Goal: Transaction & Acquisition: Purchase product/service

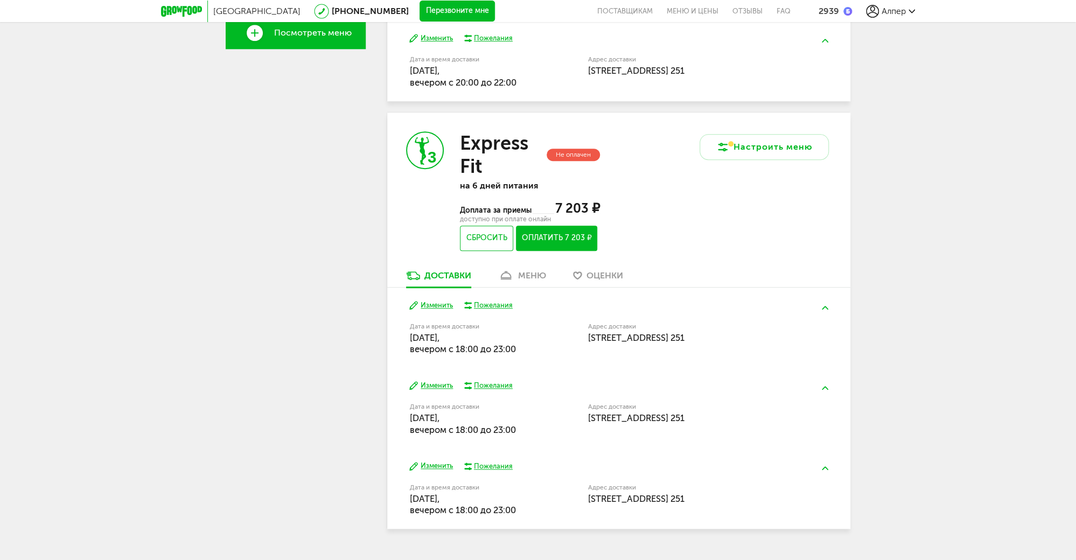
scroll to position [388, 0]
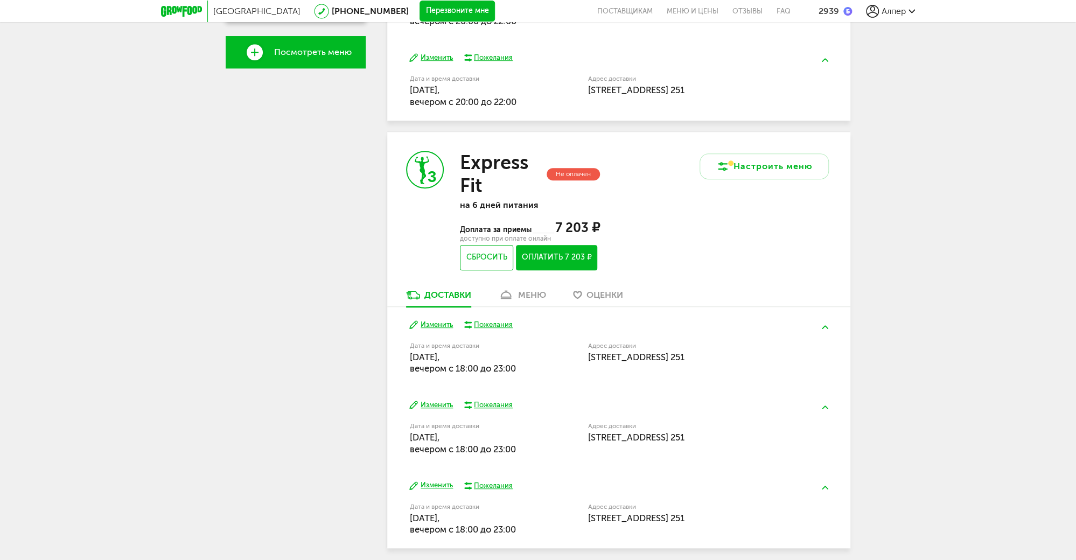
click at [435, 324] on button "Изменить" at bounding box center [431, 325] width 44 height 10
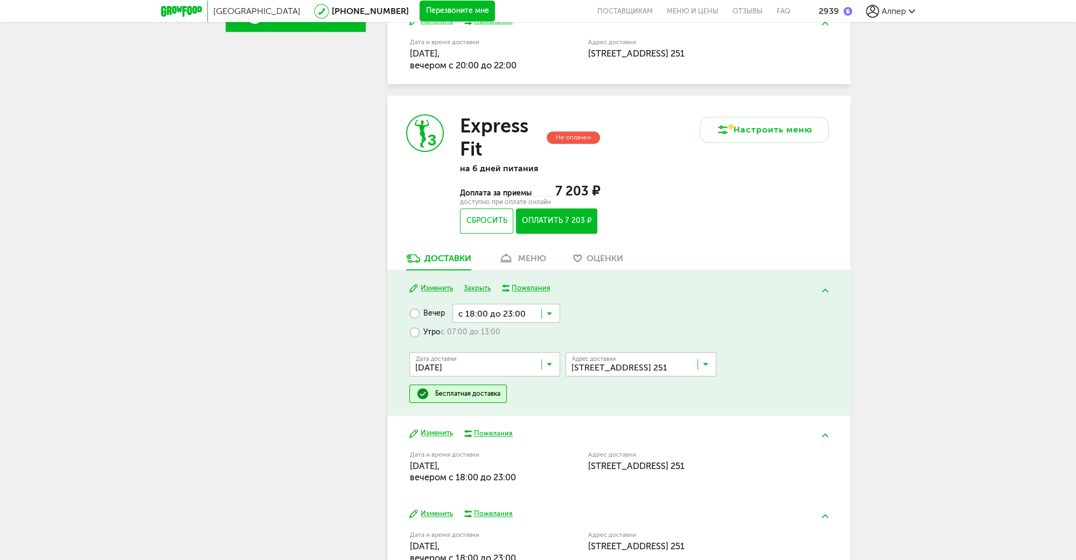
scroll to position [474, 0]
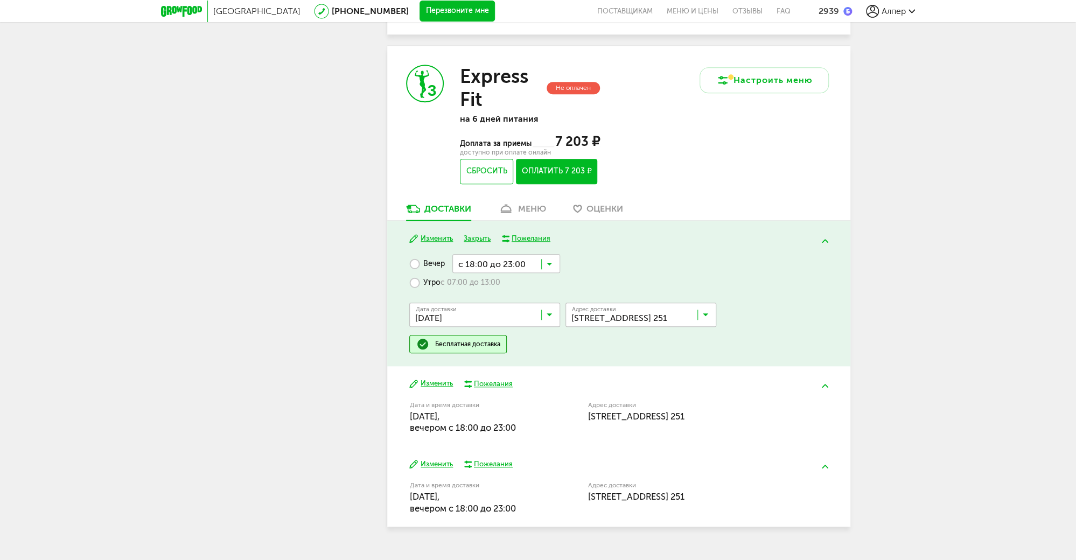
click at [552, 265] on input "Search for option" at bounding box center [507, 263] width 108 height 18
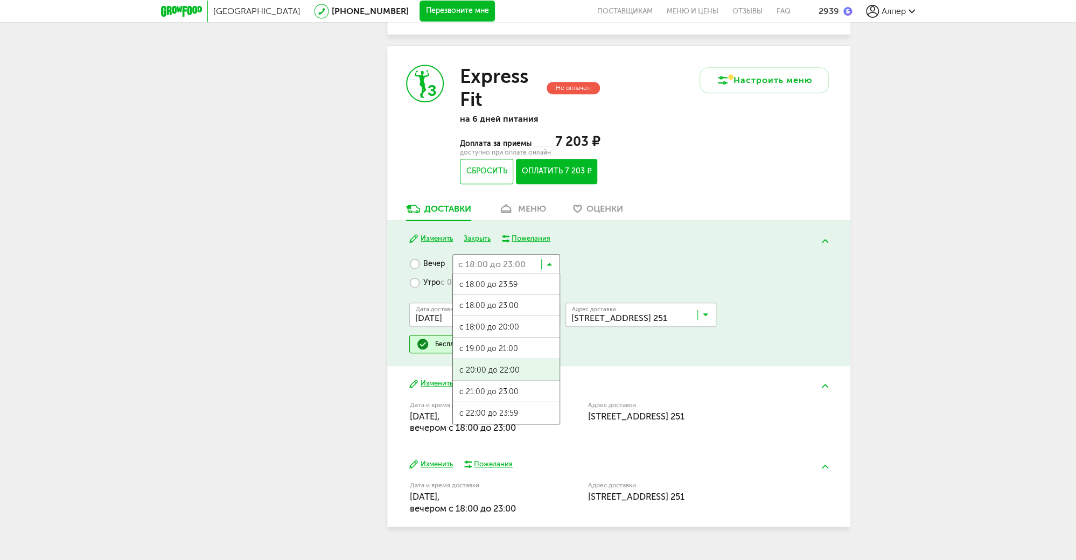
click at [475, 373] on span "с 20:00 до 22:00" at bounding box center [506, 370] width 107 height 23
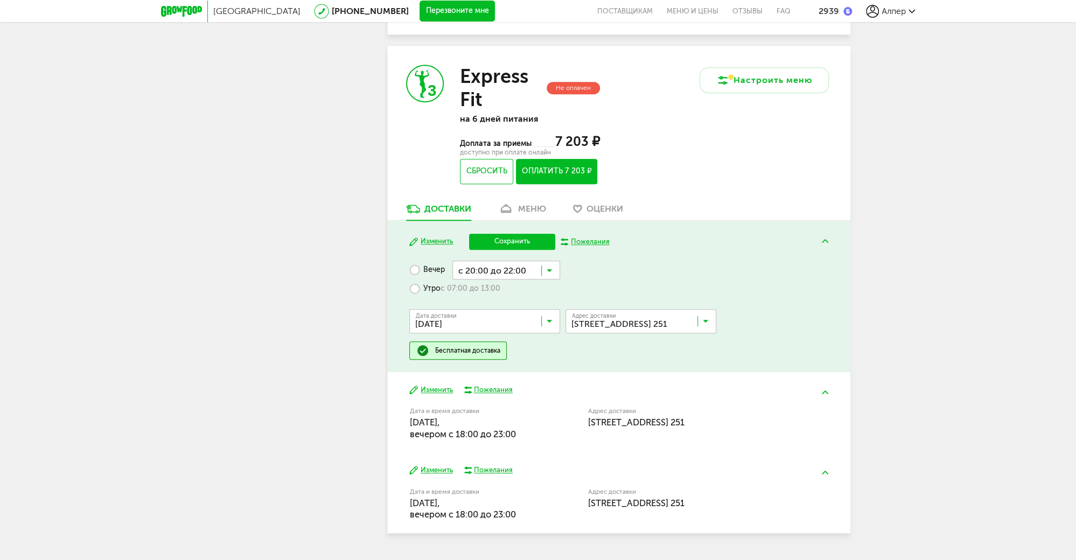
click at [502, 247] on button "Сохранить" at bounding box center [512, 242] width 86 height 16
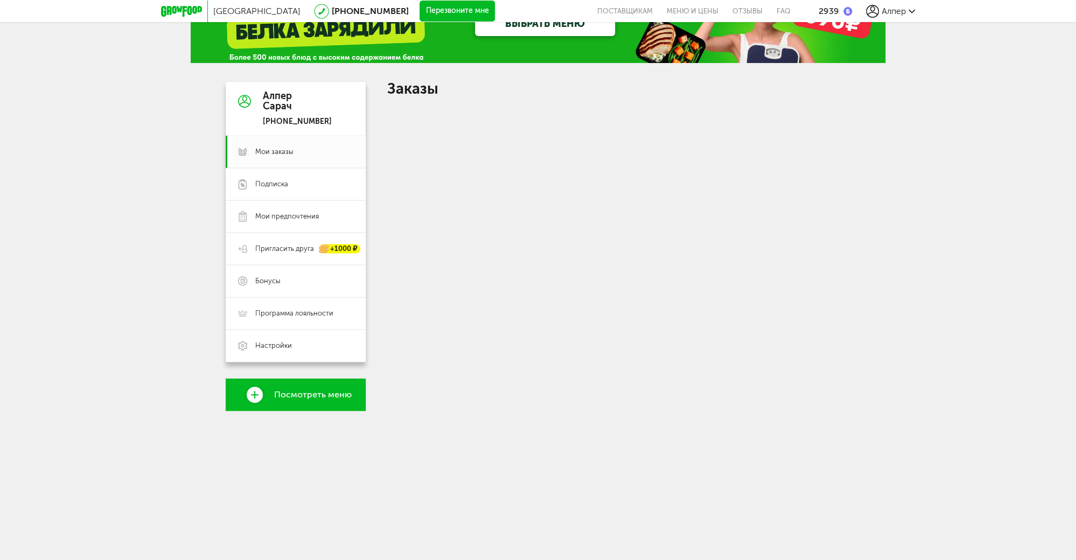
scroll to position [431, 0]
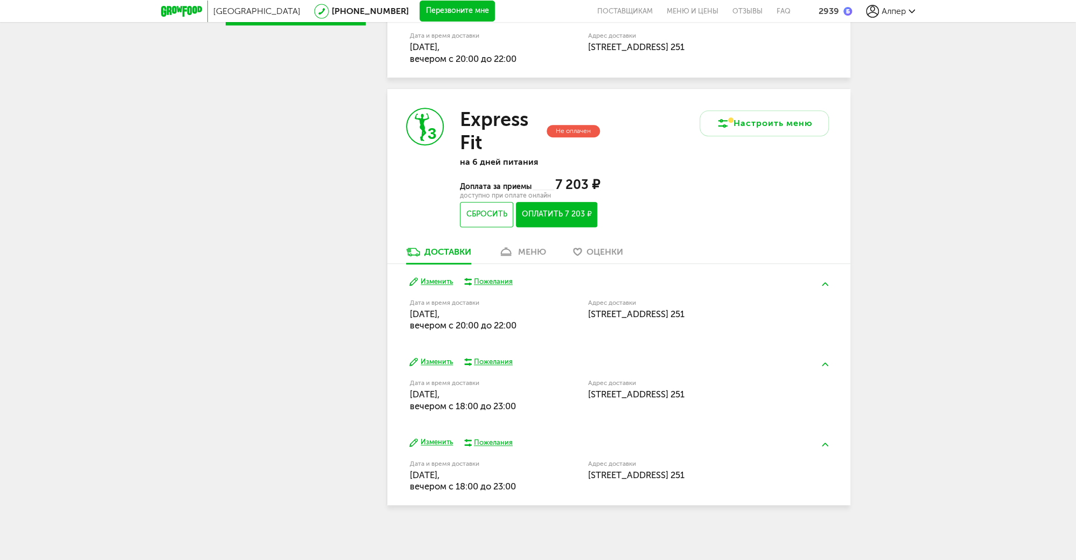
click at [430, 362] on button "Изменить" at bounding box center [431, 362] width 44 height 10
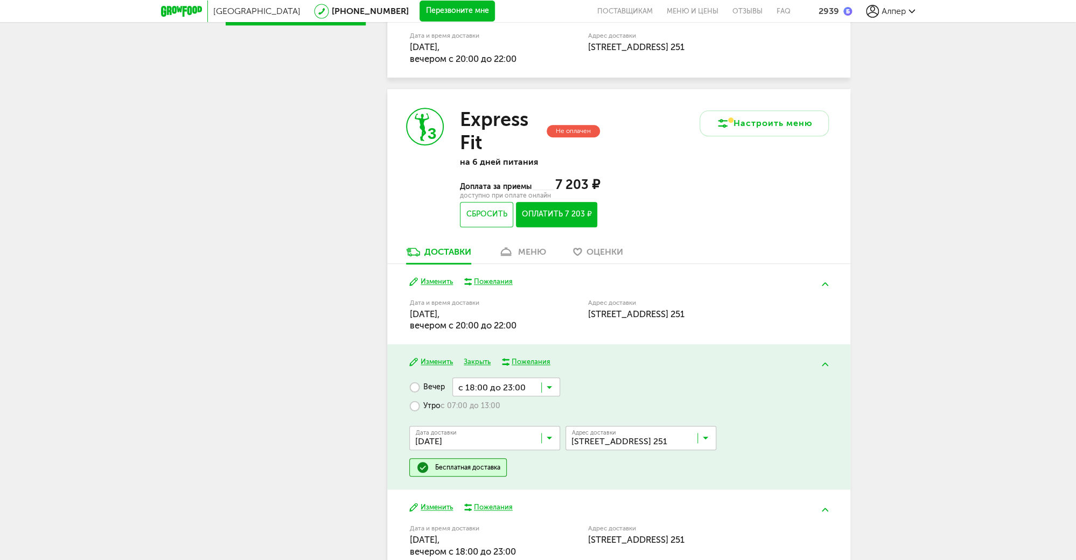
click at [554, 388] on input "Search for option" at bounding box center [507, 387] width 108 height 18
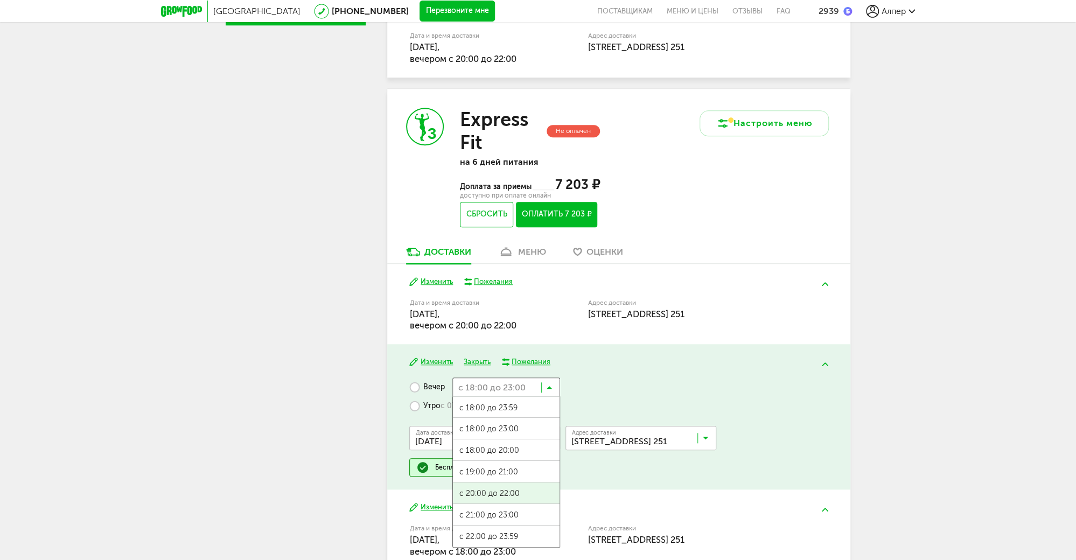
click at [494, 497] on span "с 20:00 до 22:00" at bounding box center [506, 494] width 107 height 23
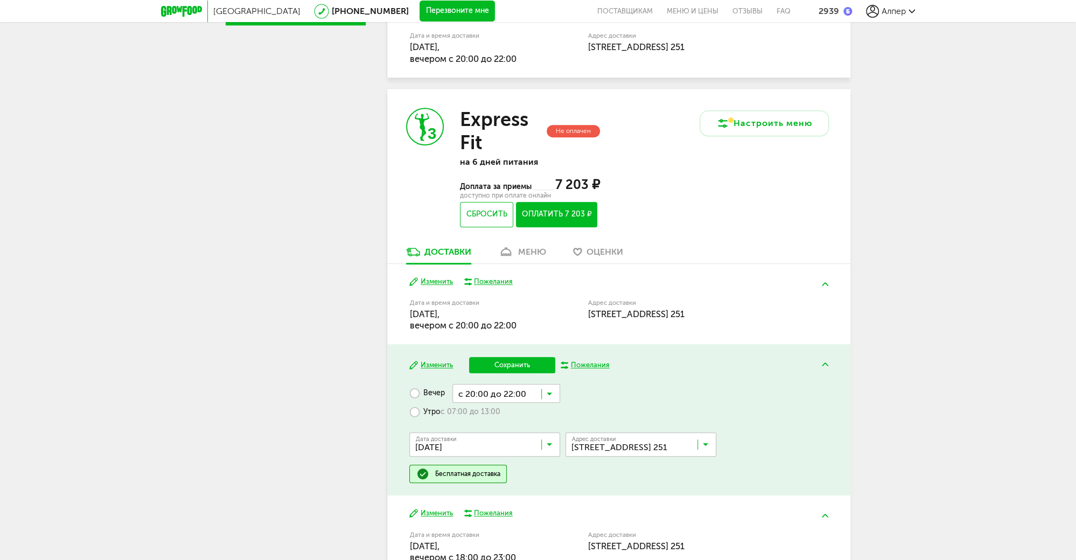
click at [512, 367] on button "Сохранить" at bounding box center [512, 365] width 86 height 16
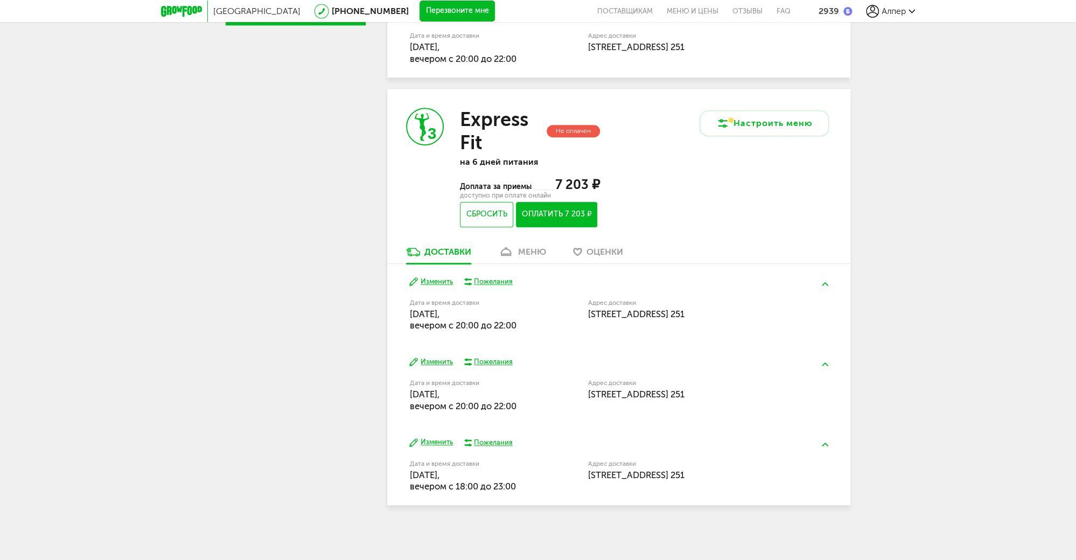
click at [429, 442] on button "Изменить" at bounding box center [431, 442] width 44 height 10
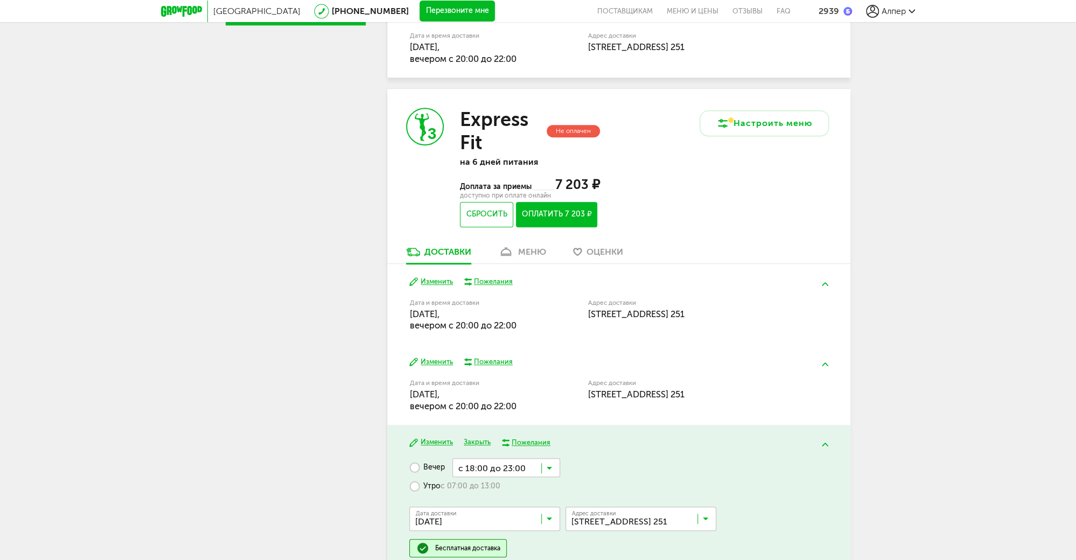
scroll to position [496, 0]
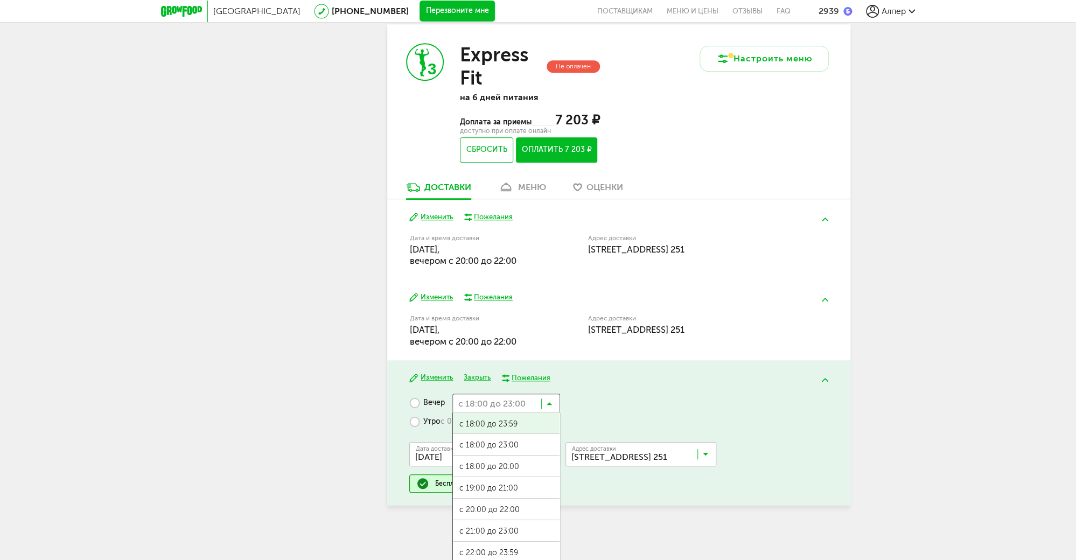
click at [504, 404] on input "Search for option" at bounding box center [507, 403] width 108 height 18
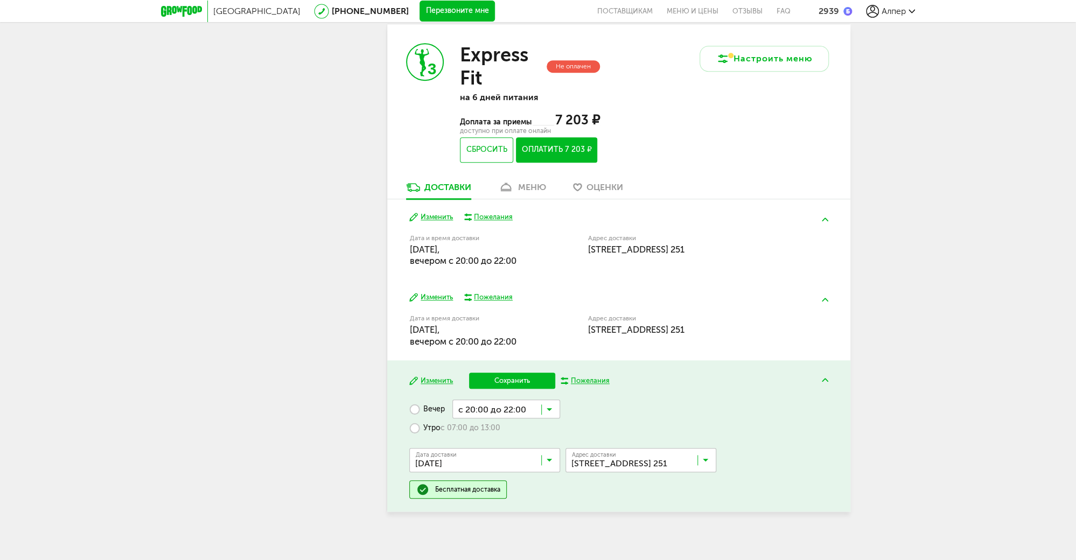
click at [502, 511] on span "с 20:00 до 22:00" at bounding box center [506, 516] width 107 height 23
click at [510, 374] on button "Сохранить" at bounding box center [512, 381] width 86 height 16
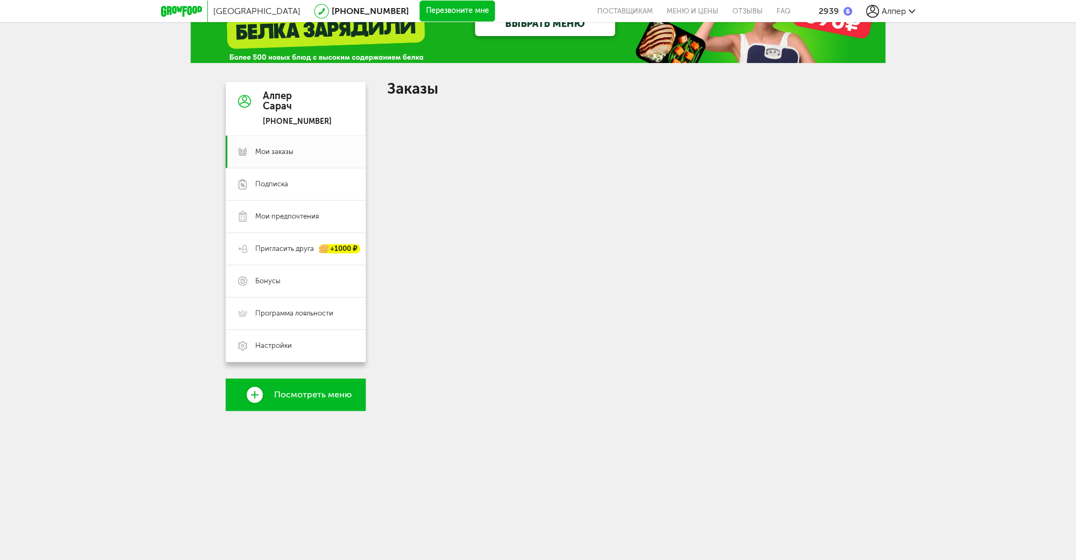
scroll to position [431, 0]
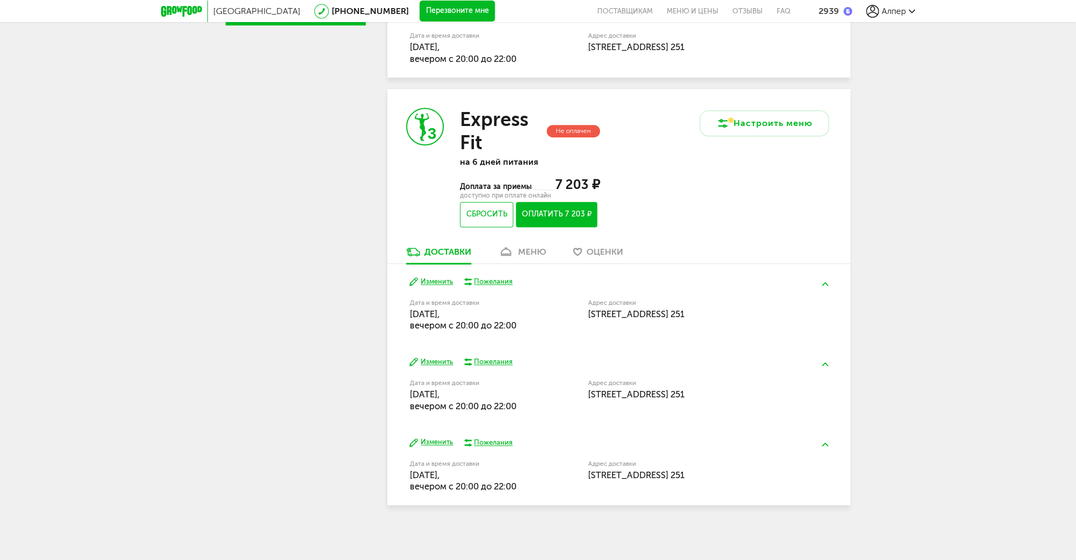
click at [532, 256] on div "меню" at bounding box center [532, 252] width 28 height 10
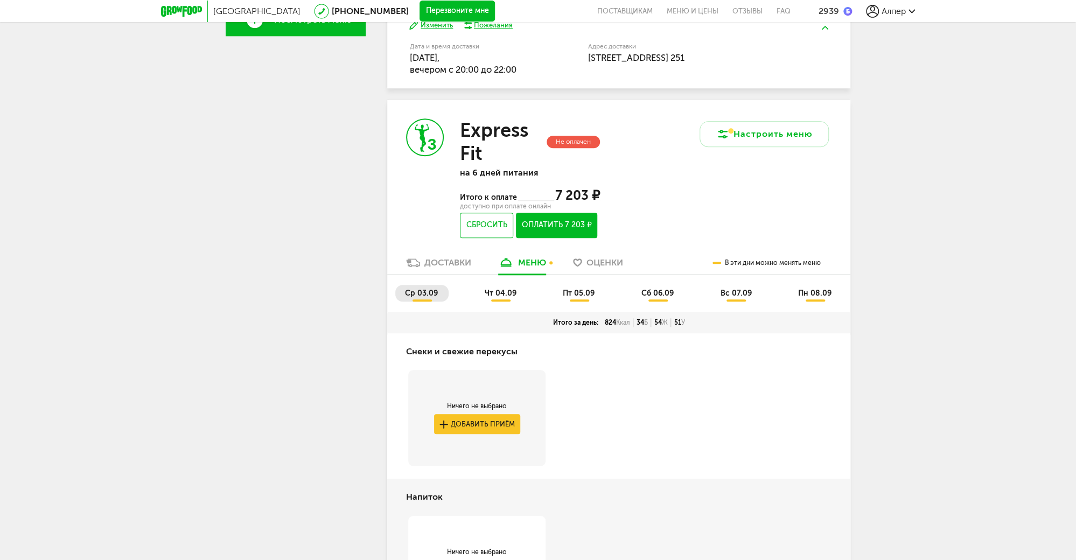
scroll to position [412, 0]
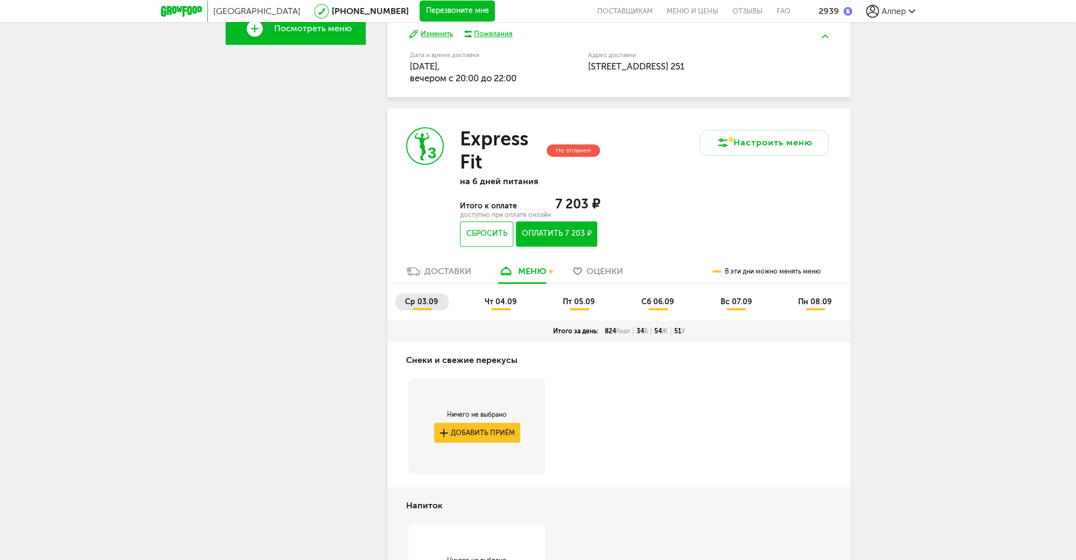
click at [495, 305] on span "чт 04.09" at bounding box center [501, 301] width 32 height 9
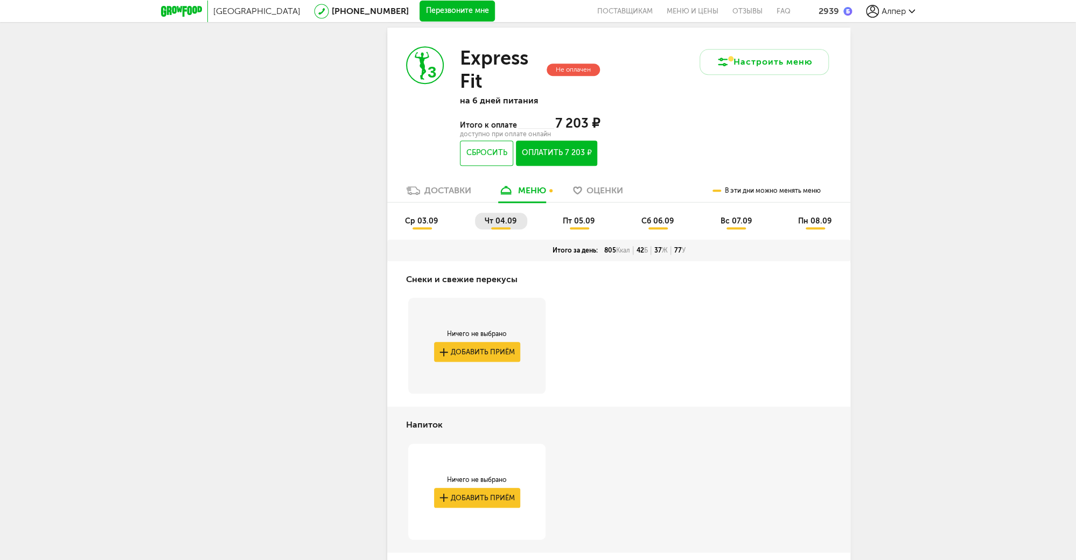
scroll to position [366, 0]
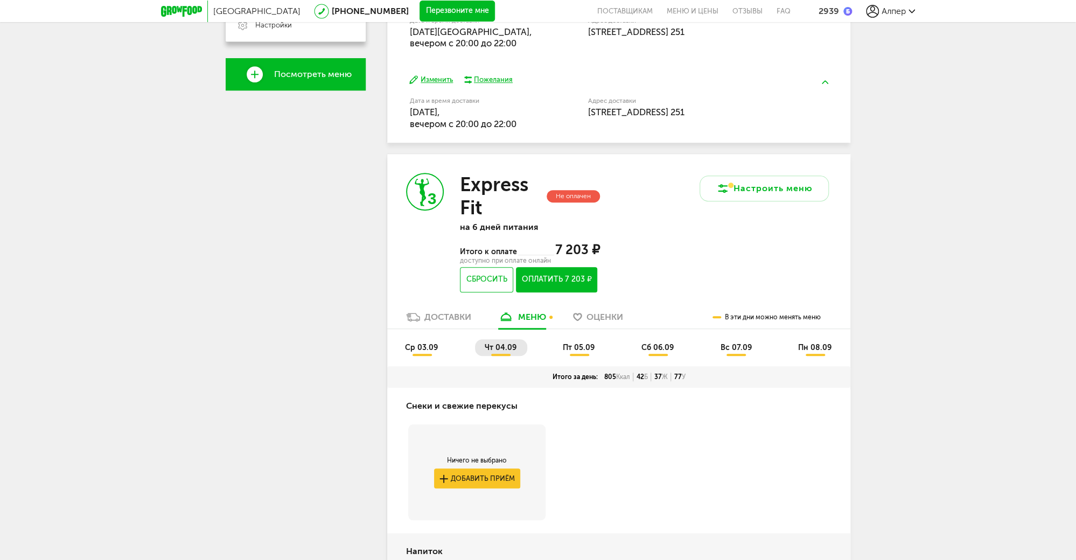
click at [576, 343] on span "пт 05.09" at bounding box center [579, 347] width 32 height 9
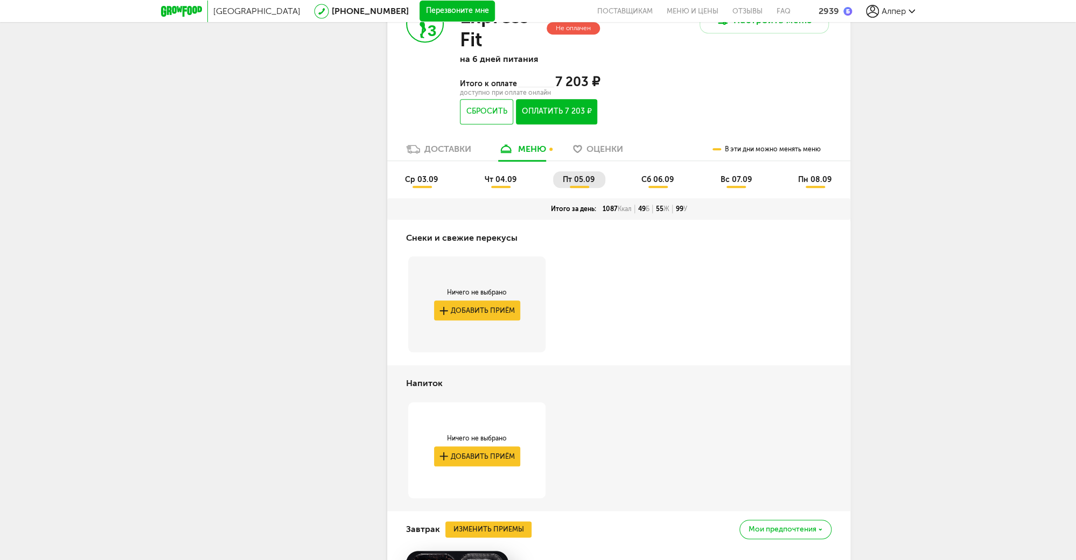
scroll to position [474, 0]
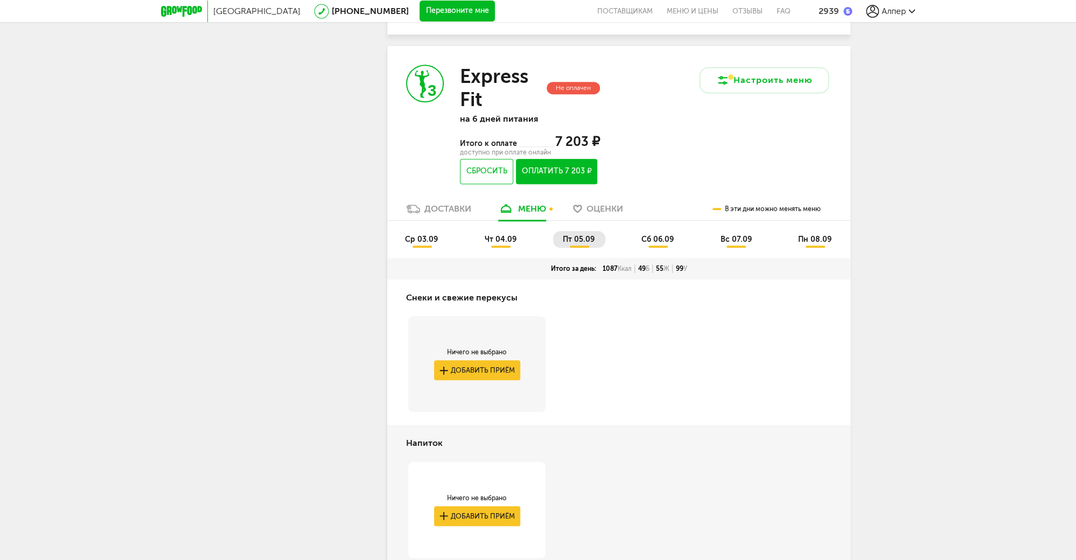
click at [663, 242] on span "сб 06.09" at bounding box center [658, 239] width 32 height 9
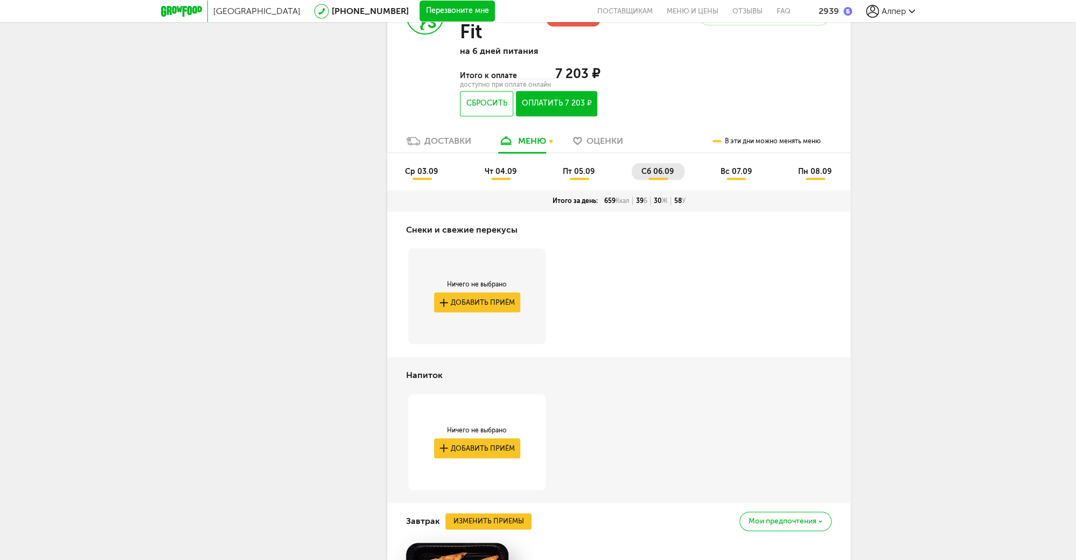
scroll to position [431, 0]
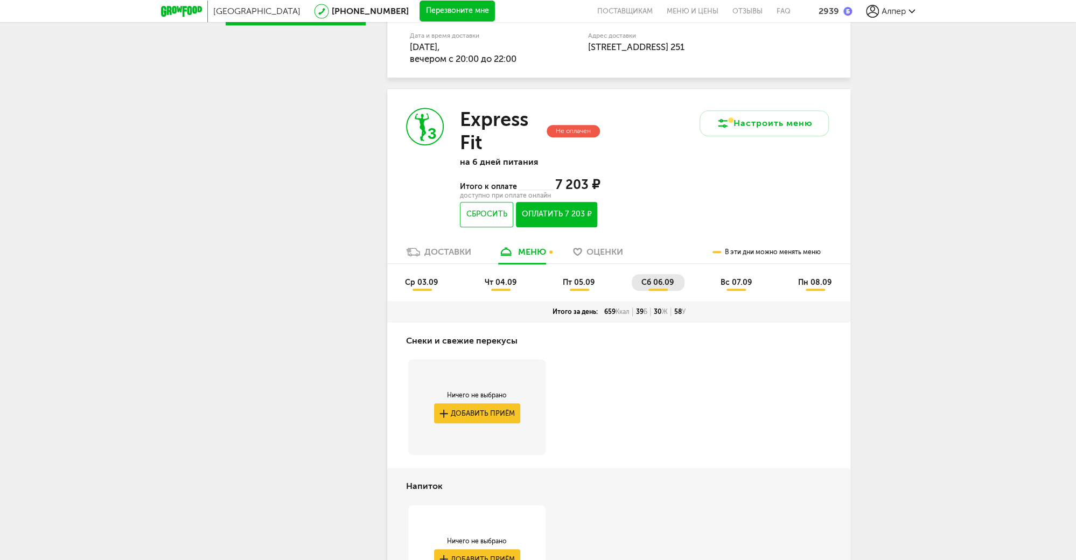
click at [740, 287] on span "вс 07.09" at bounding box center [735, 282] width 31 height 9
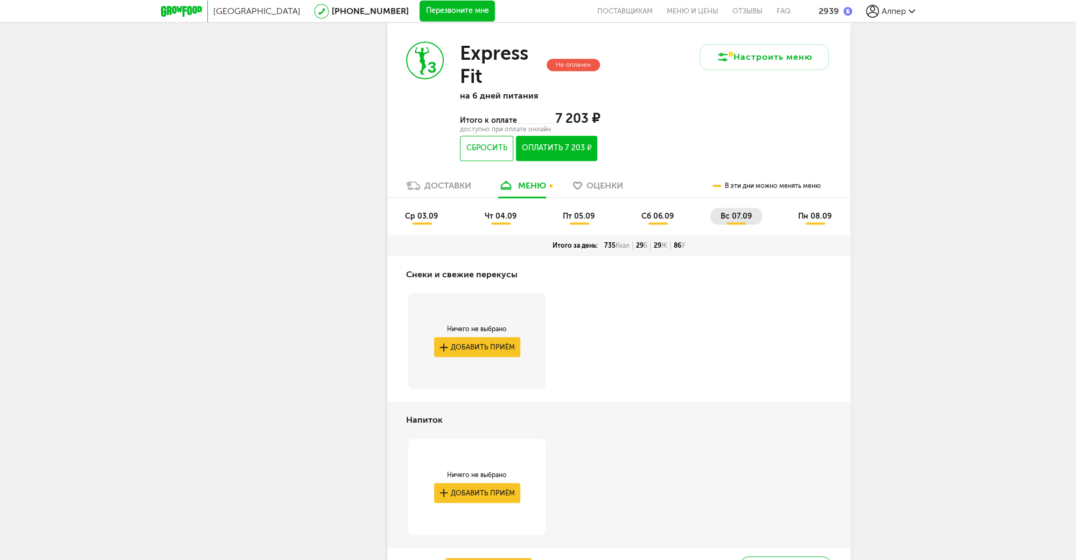
scroll to position [362, 0]
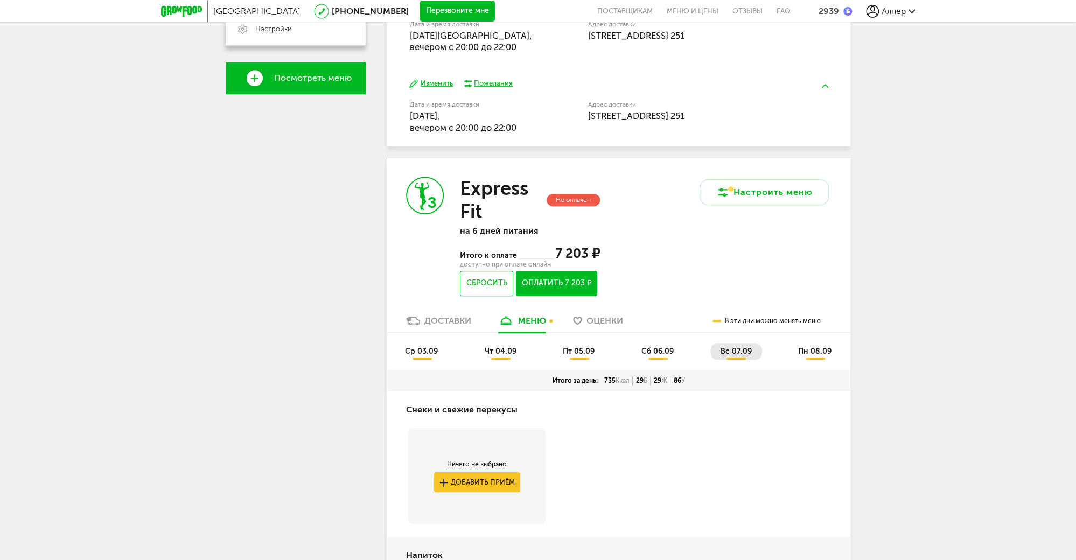
click at [830, 352] on span "пн 08.09" at bounding box center [814, 351] width 33 height 9
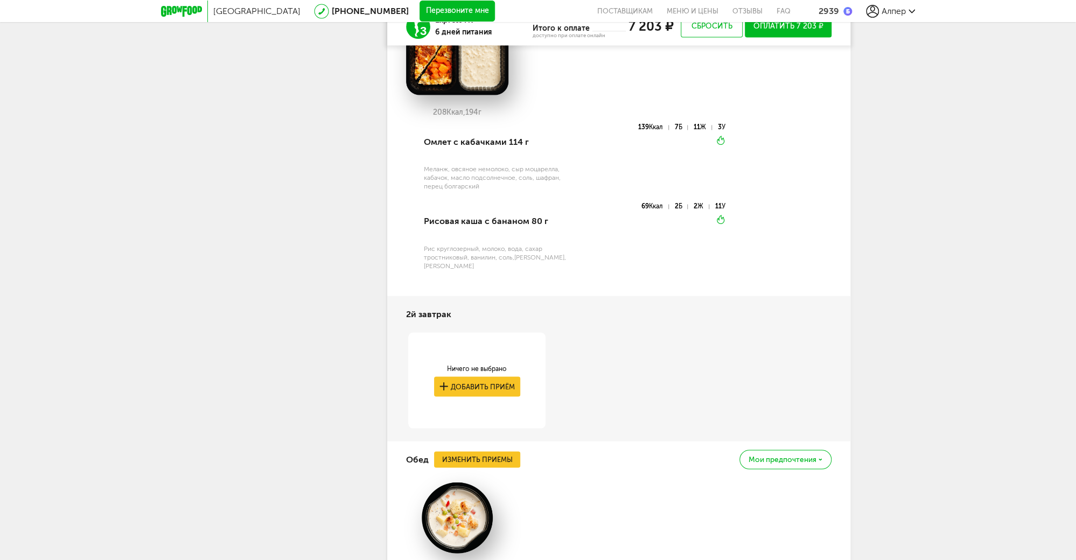
scroll to position [1052, 0]
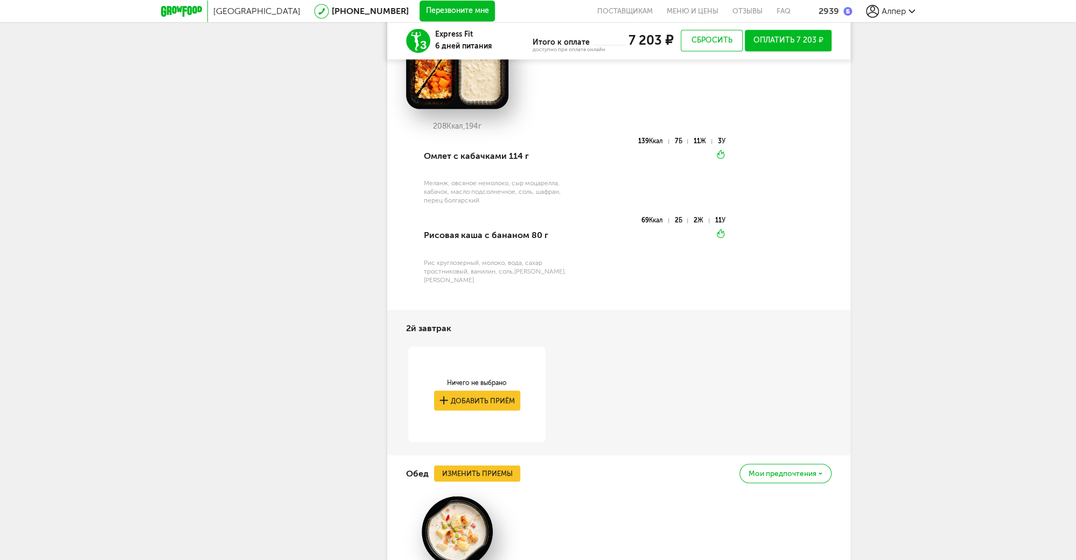
click at [779, 32] on button "Оплатить 7 203 ₽" at bounding box center [788, 41] width 87 height 22
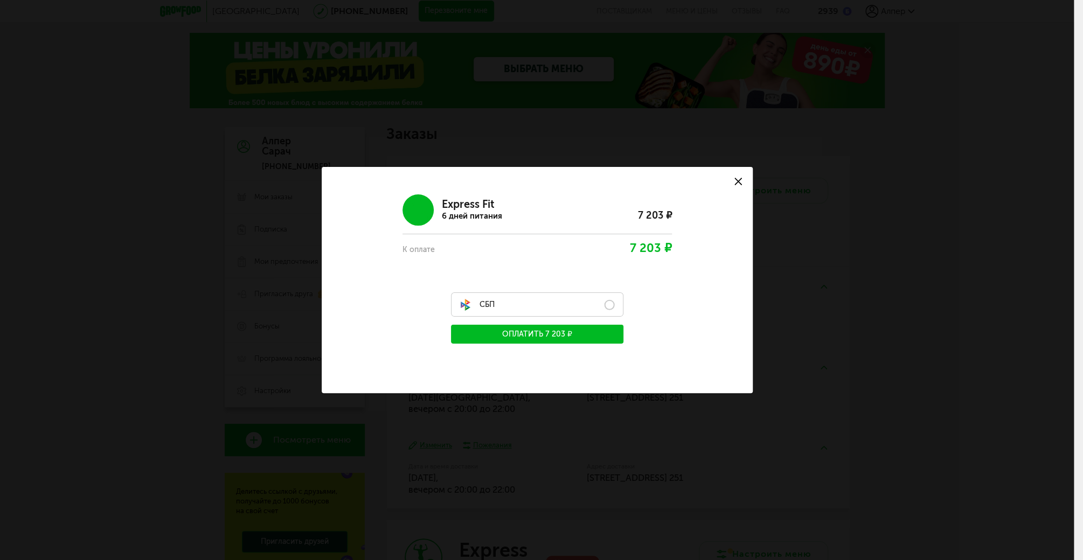
click at [610, 305] on label "СБП" at bounding box center [537, 305] width 172 height 24
click at [591, 343] on button "Оплатить 7 203 ₽" at bounding box center [537, 334] width 172 height 19
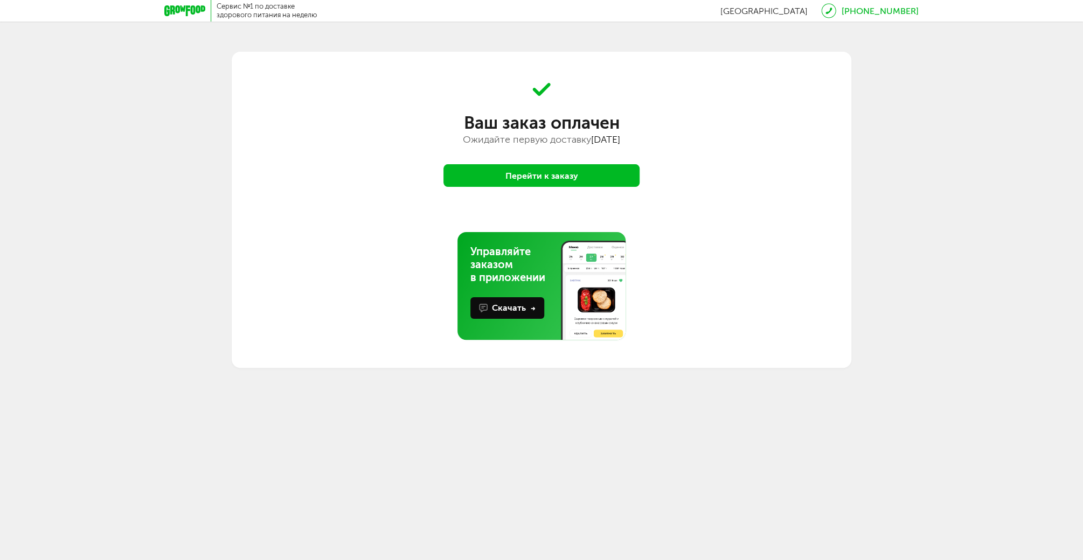
click at [644, 448] on body "Сервис №1 по доставке здорового питания на неделю [GEOGRAPHIC_DATA] [PHONE_NUMB…" at bounding box center [541, 280] width 1083 height 560
click at [534, 179] on button "Перейти к заказу" at bounding box center [541, 175] width 196 height 23
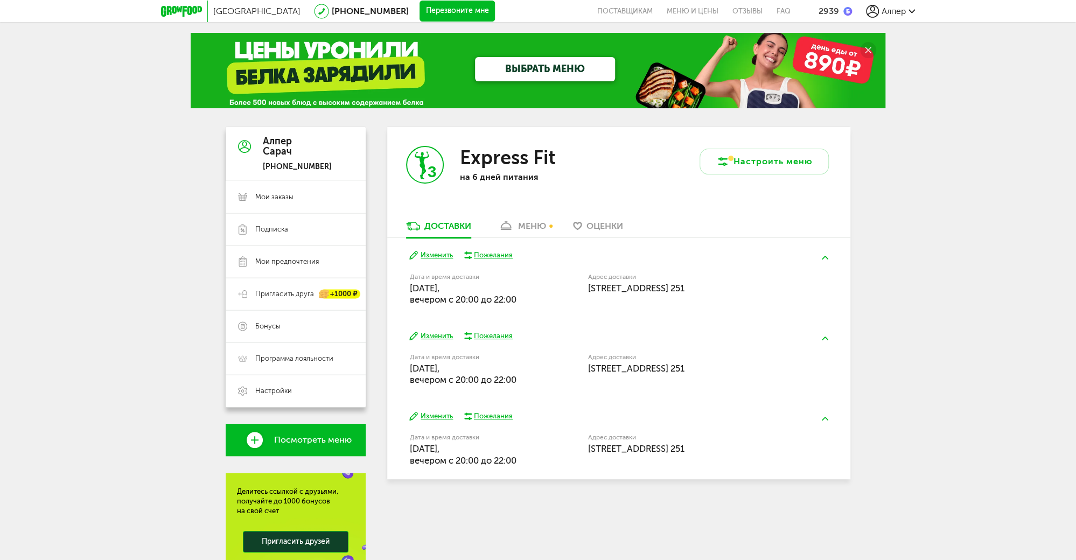
click at [892, 15] on span "Алпер" at bounding box center [894, 11] width 24 height 10
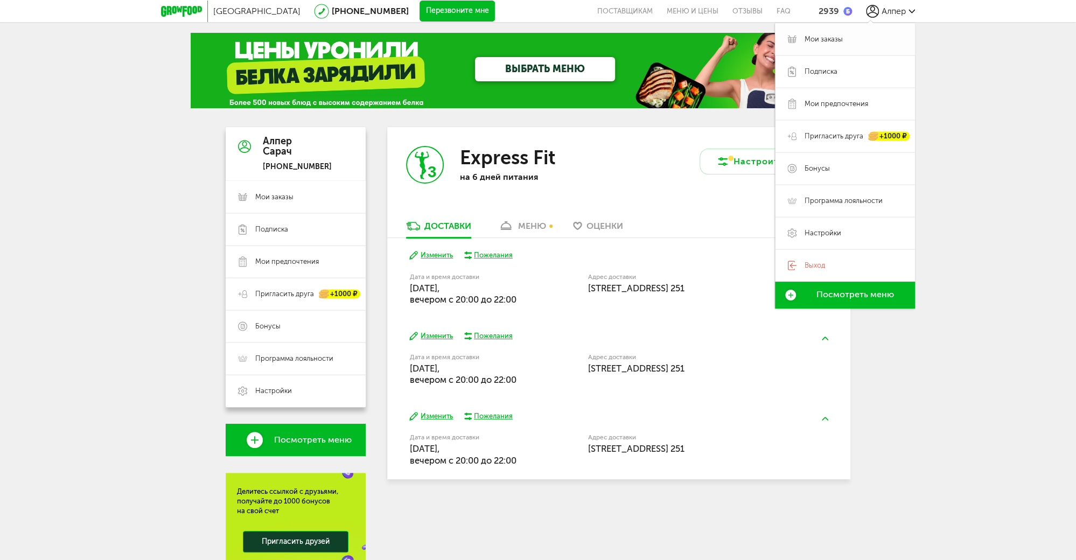
click at [819, 38] on span "Мои заказы" at bounding box center [824, 39] width 38 height 10
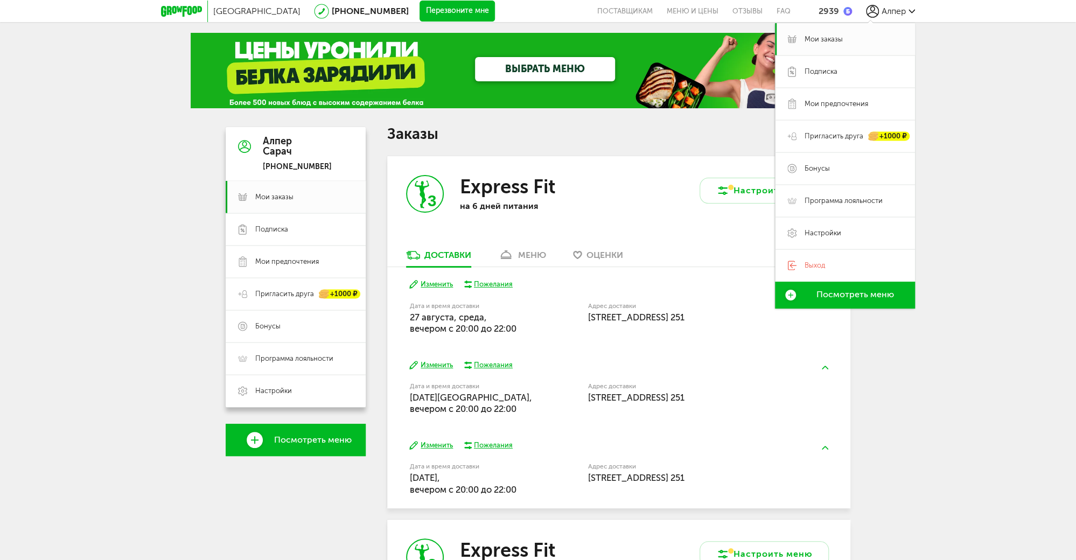
click at [1012, 156] on div "[GEOGRAPHIC_DATA] [PHONE_NUMBER] Перезвоните мне поставщикам Меню и цены Отзывы…" at bounding box center [538, 463] width 1076 height 927
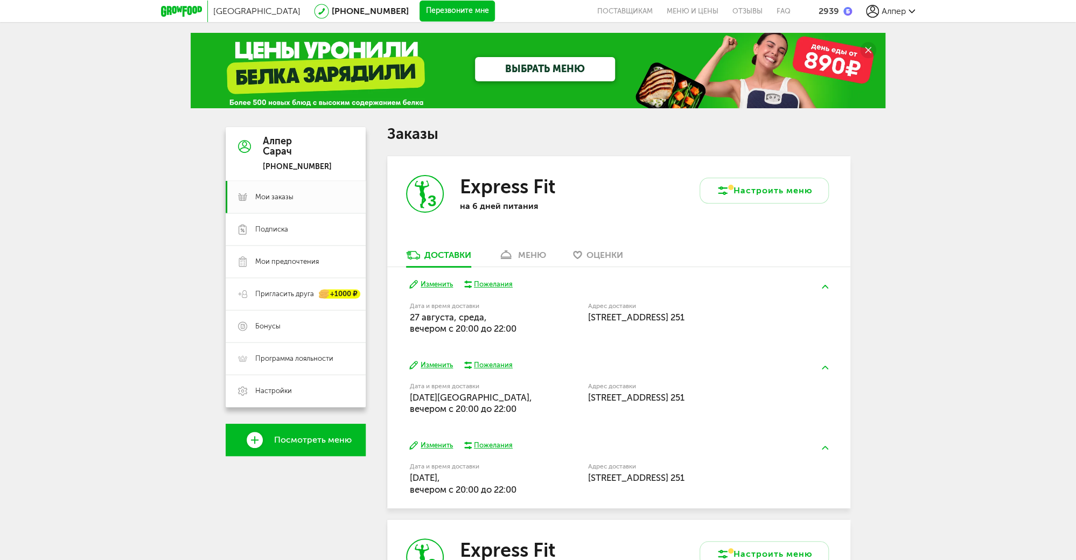
click at [170, 12] on icon at bounding box center [181, 11] width 41 height 11
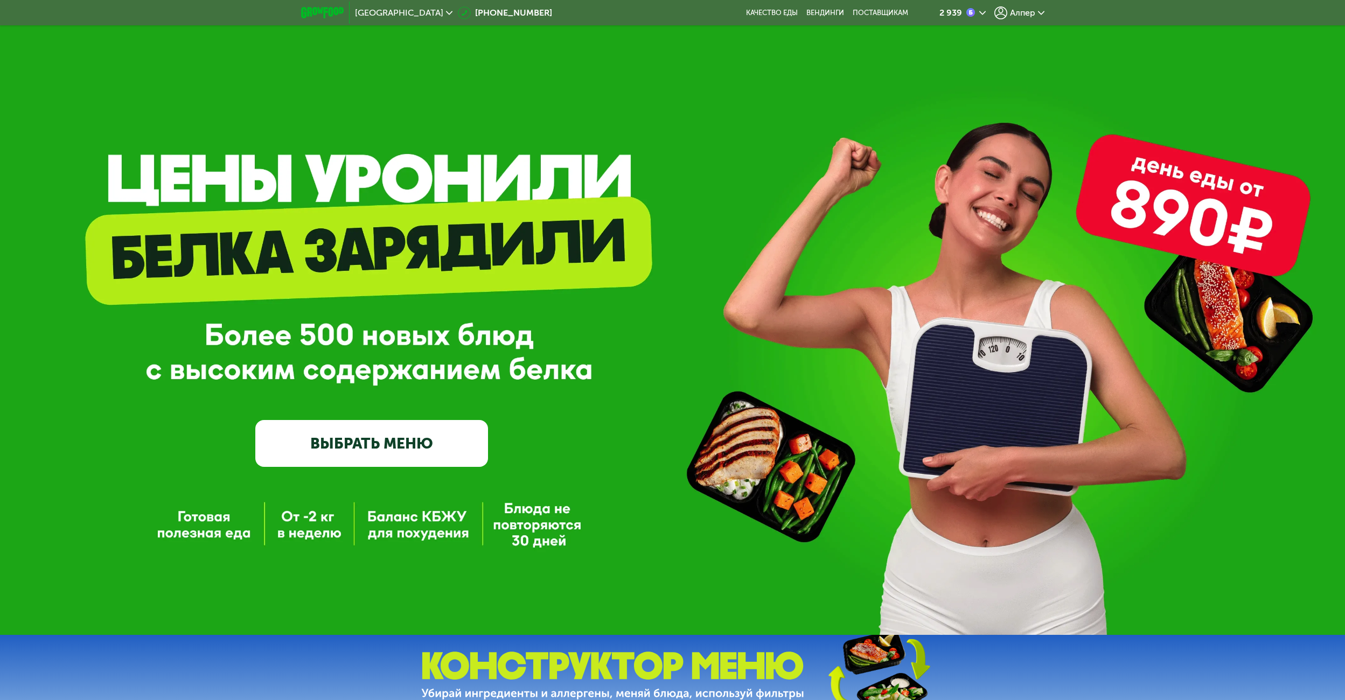
click at [962, 19] on div "2 939" at bounding box center [963, 12] width 46 height 13
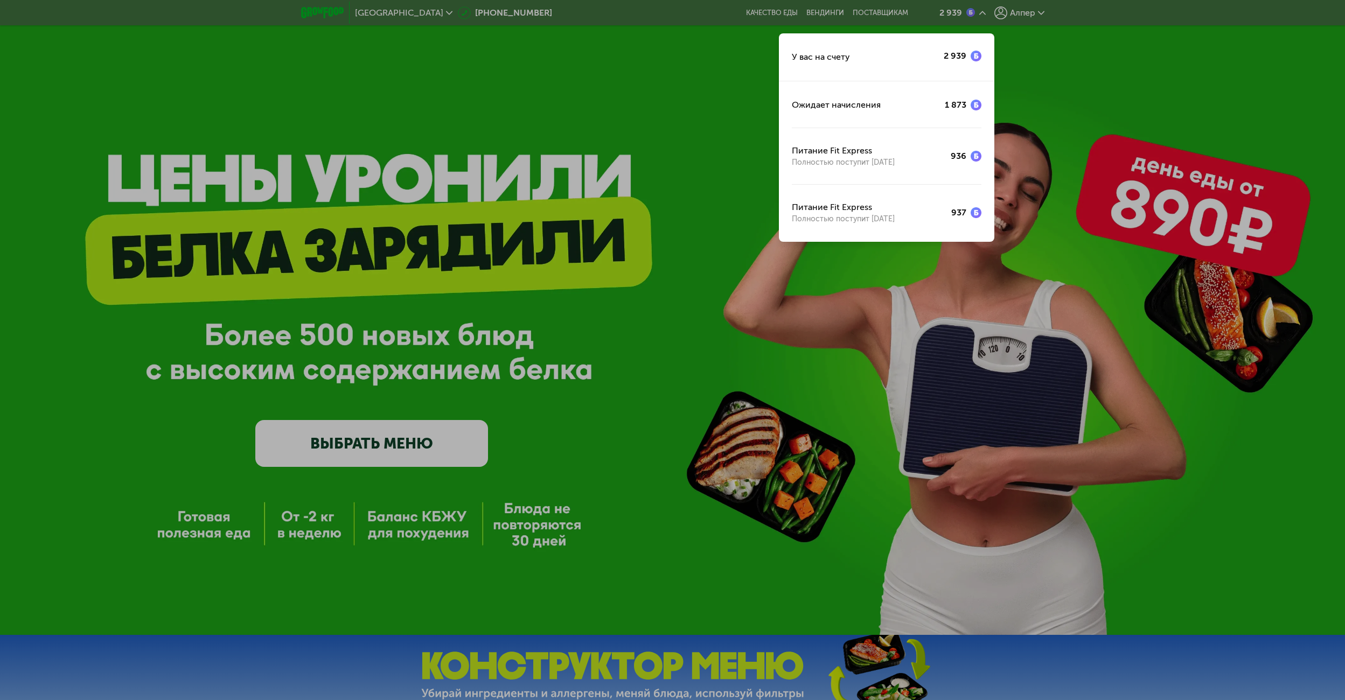
click at [1100, 144] on div at bounding box center [672, 350] width 1345 height 700
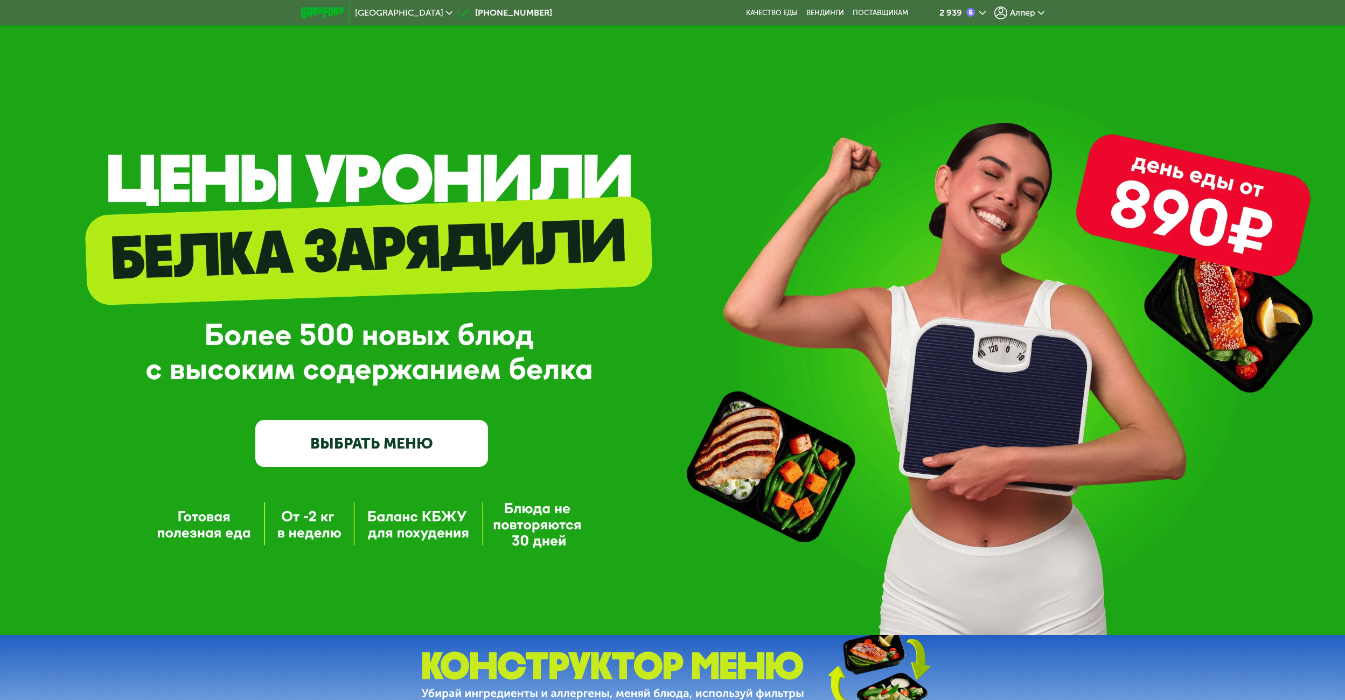
click at [1032, 13] on span "Алпер" at bounding box center [1022, 13] width 25 height 9
